Goal: Navigation & Orientation: Find specific page/section

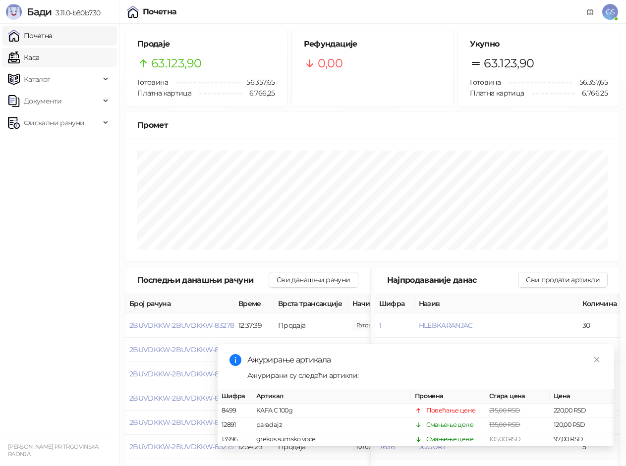
drag, startPoint x: 47, startPoint y: 35, endPoint x: 50, endPoint y: 50, distance: 14.6
click at [47, 36] on link "Почетна" at bounding box center [30, 36] width 45 height 20
drag, startPoint x: 50, startPoint y: 57, endPoint x: 54, endPoint y: 53, distance: 6.3
click at [39, 56] on link "Каса" at bounding box center [23, 58] width 31 height 20
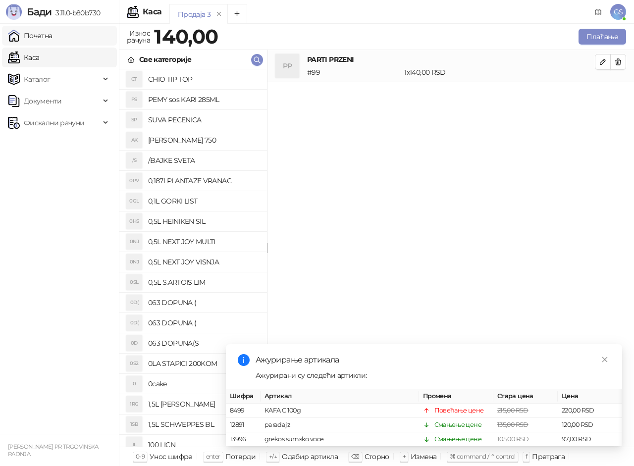
click at [53, 37] on link "Почетна" at bounding box center [30, 36] width 45 height 20
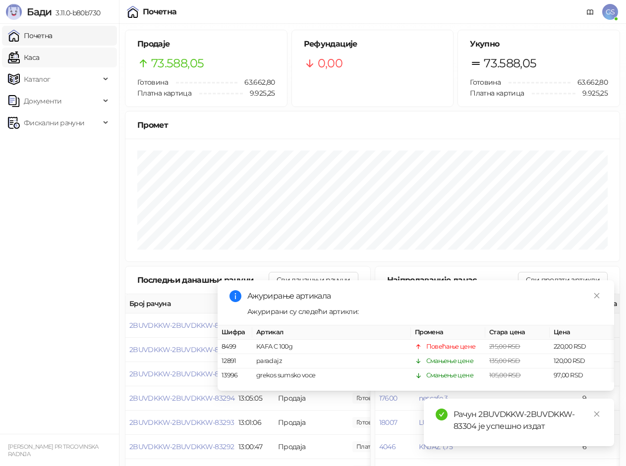
click at [39, 52] on link "Каса" at bounding box center [23, 58] width 31 height 20
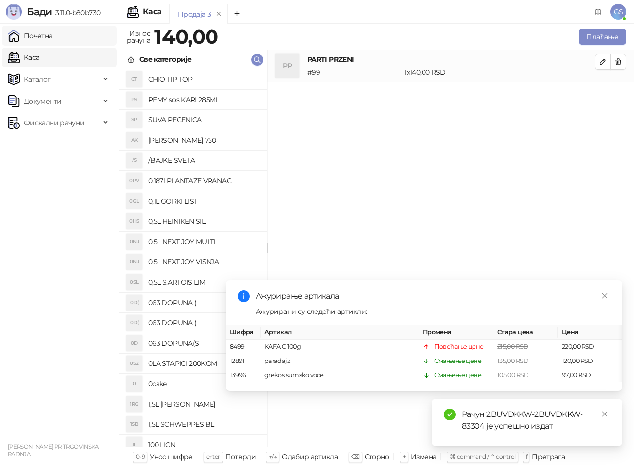
click at [53, 37] on link "Почетна" at bounding box center [30, 36] width 45 height 20
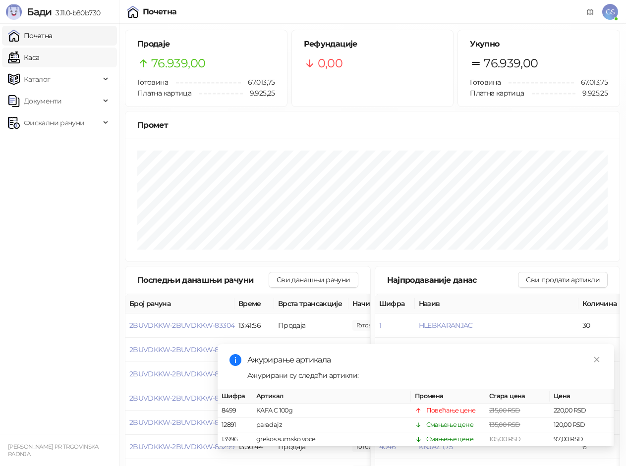
drag, startPoint x: 52, startPoint y: 38, endPoint x: 56, endPoint y: 61, distance: 23.6
click at [52, 39] on link "Почетна" at bounding box center [30, 36] width 45 height 20
click at [39, 64] on link "Каса" at bounding box center [23, 58] width 31 height 20
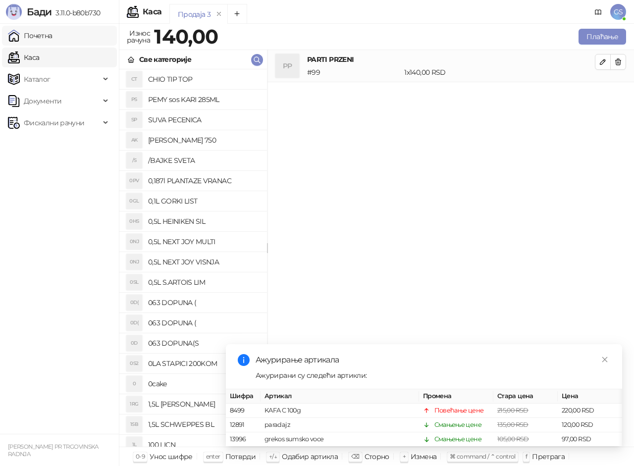
click at [53, 41] on link "Почетна" at bounding box center [30, 36] width 45 height 20
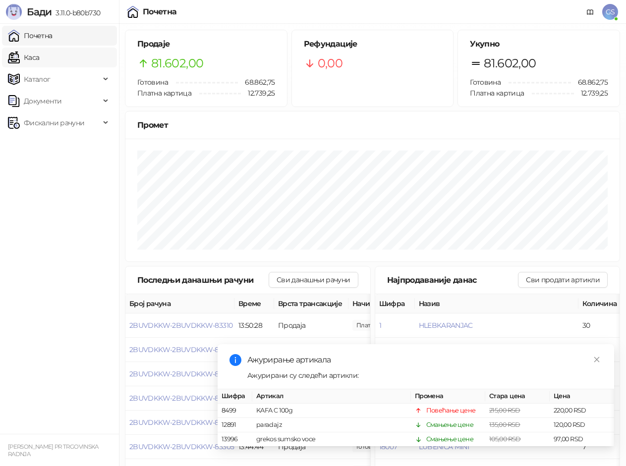
drag, startPoint x: 52, startPoint y: 38, endPoint x: 53, endPoint y: 51, distance: 12.9
click at [52, 40] on link "Почетна" at bounding box center [30, 36] width 45 height 20
click at [39, 58] on link "Каса" at bounding box center [23, 58] width 31 height 20
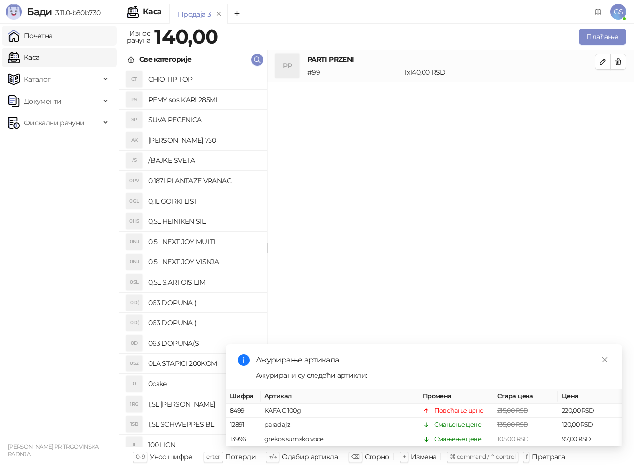
click at [53, 35] on link "Почетна" at bounding box center [30, 36] width 45 height 20
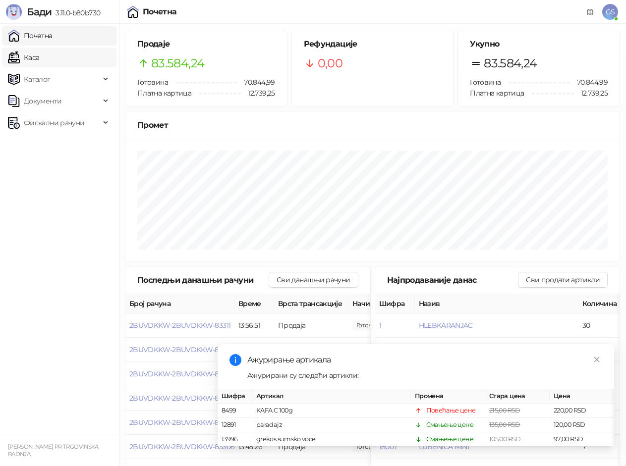
click at [39, 63] on link "Каса" at bounding box center [23, 58] width 31 height 20
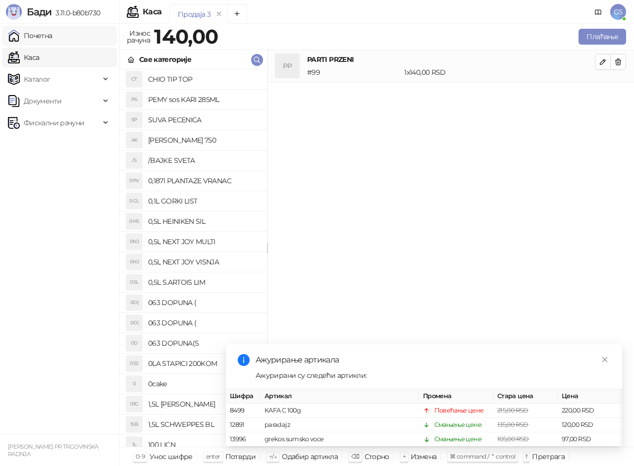
click at [53, 42] on link "Почетна" at bounding box center [30, 36] width 45 height 20
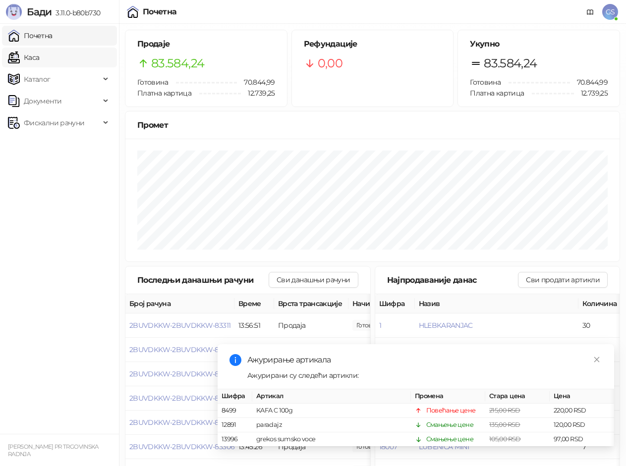
click at [39, 57] on link "Каса" at bounding box center [23, 58] width 31 height 20
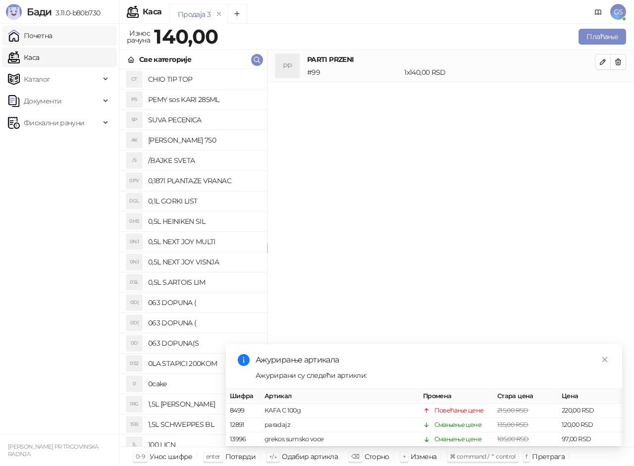
click at [53, 32] on link "Почетна" at bounding box center [30, 36] width 45 height 20
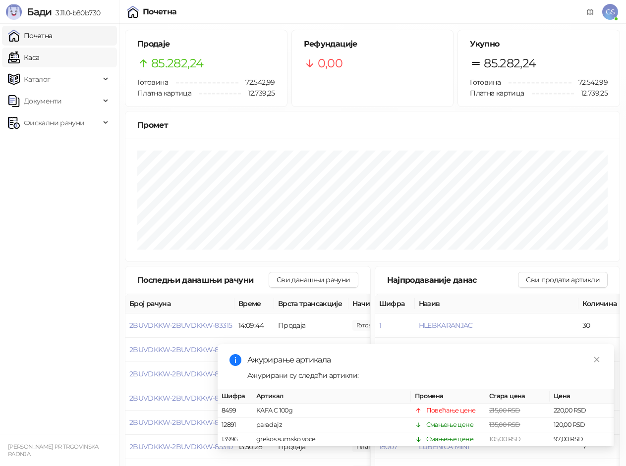
click at [39, 58] on link "Каса" at bounding box center [23, 58] width 31 height 20
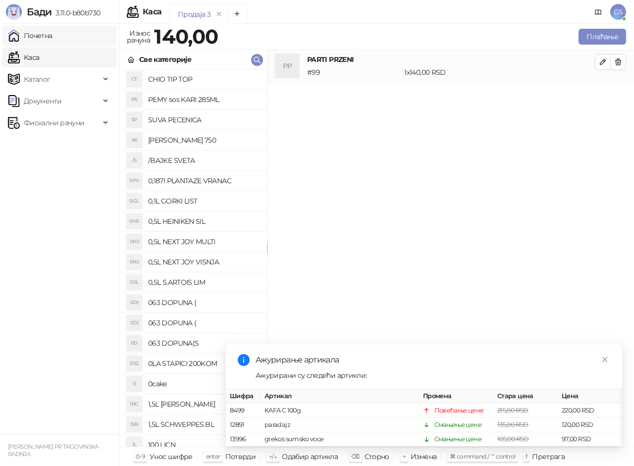
click at [53, 37] on link "Почетна" at bounding box center [30, 36] width 45 height 20
